Goal: Find specific page/section: Find specific page/section

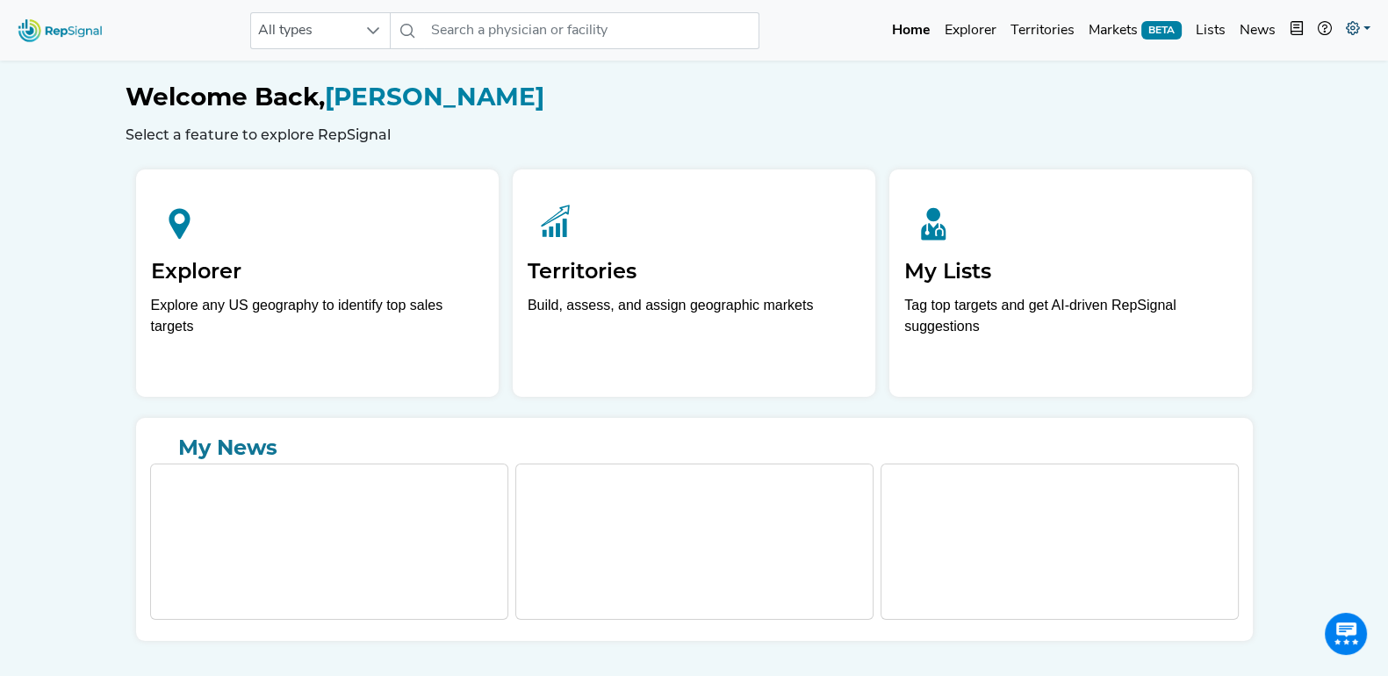
click at [1363, 25] on link at bounding box center [1357, 30] width 39 height 35
click at [1273, 94] on link "Admin" at bounding box center [1306, 110] width 139 height 35
click at [1369, 19] on link at bounding box center [1357, 30] width 39 height 35
click at [1296, 107] on link "Admin" at bounding box center [1306, 110] width 139 height 35
click at [1346, 24] on icon at bounding box center [1352, 28] width 14 height 14
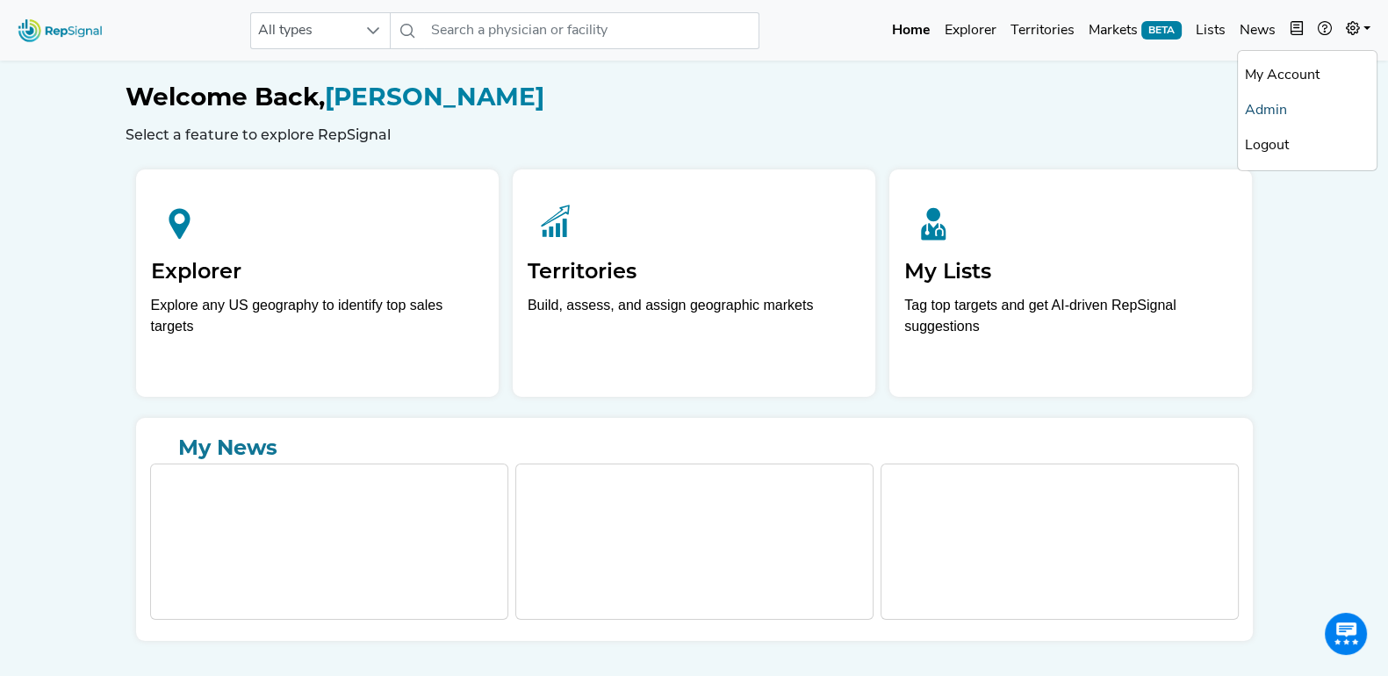
click at [1301, 108] on link "Admin" at bounding box center [1306, 110] width 139 height 35
